Goal: Find specific page/section: Find specific page/section

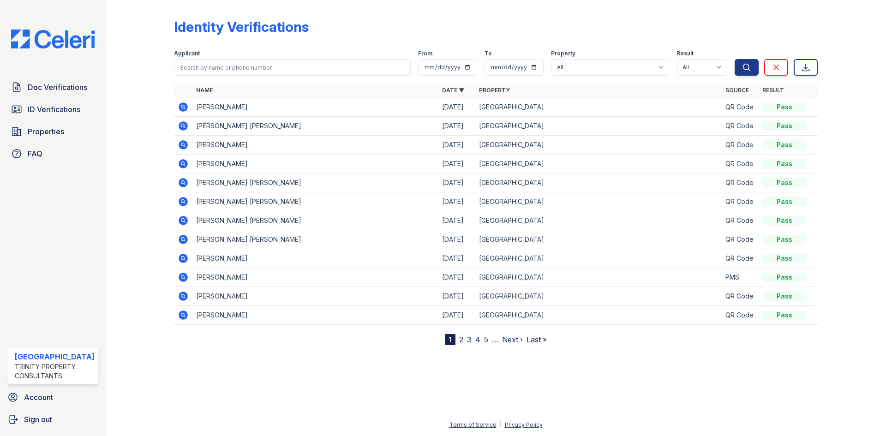
click at [49, 111] on span "ID Verifications" at bounding box center [54, 109] width 53 height 11
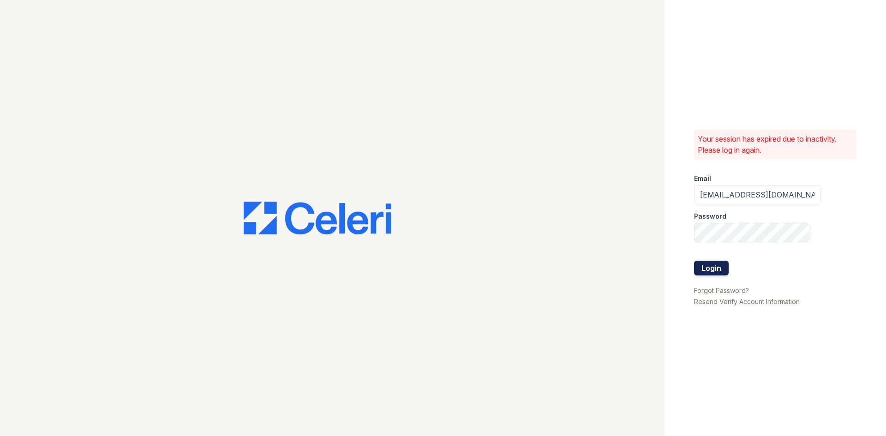
click at [703, 264] on button "Login" at bounding box center [711, 268] width 35 height 15
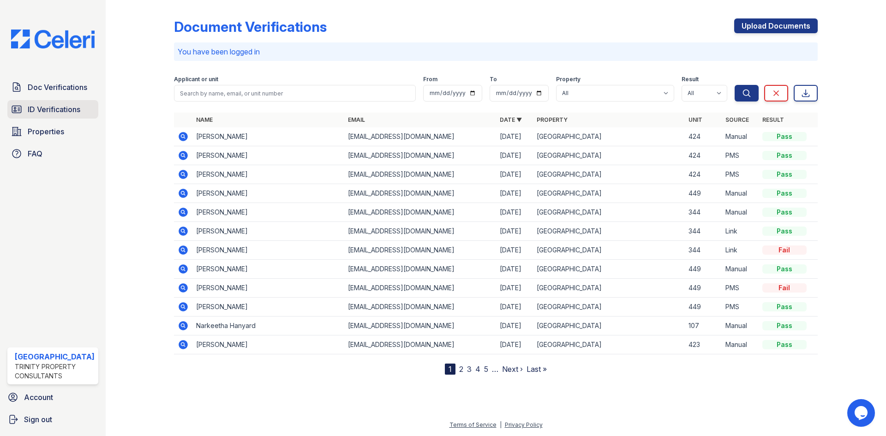
click at [84, 112] on link "ID Verifications" at bounding box center [52, 109] width 91 height 18
